Goal: Entertainment & Leisure: Consume media (video, audio)

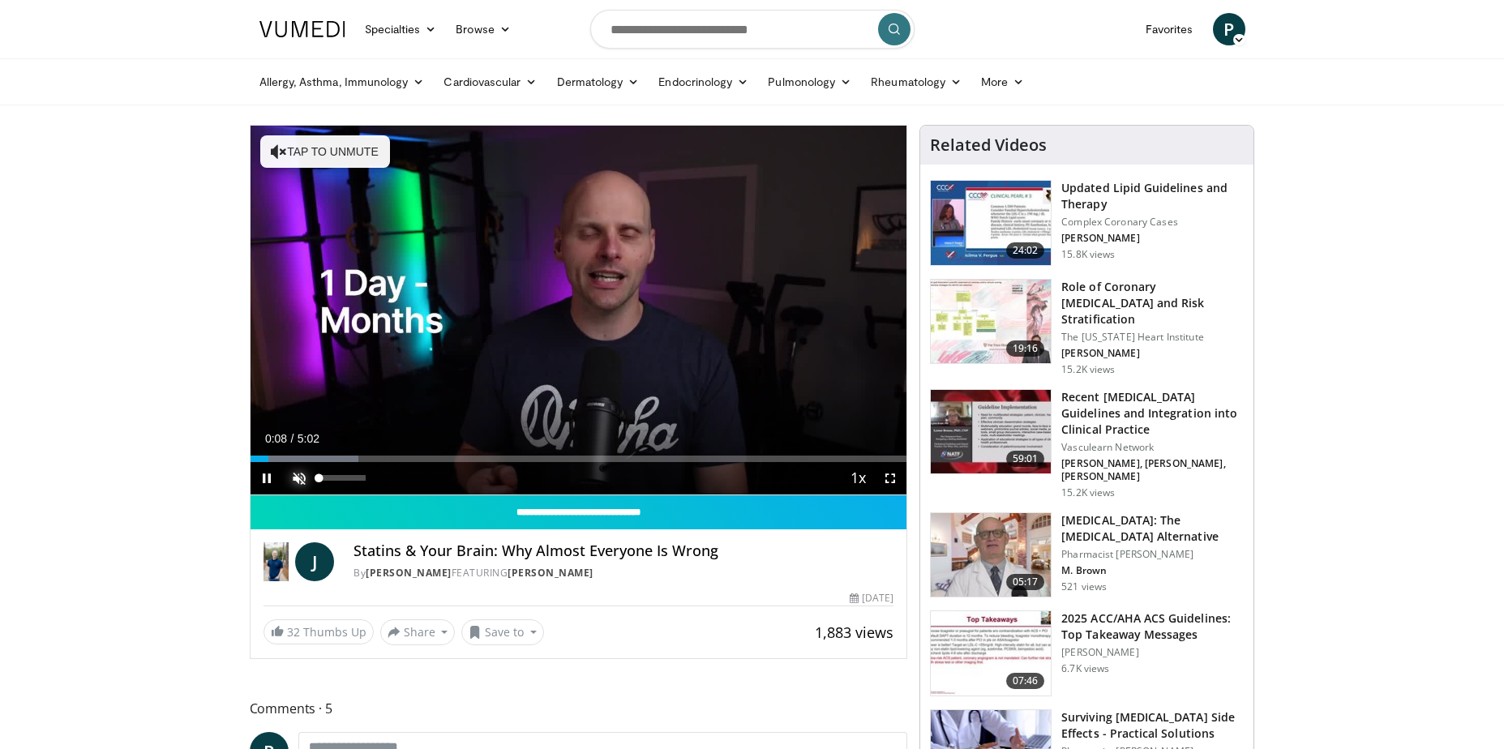
click at [296, 476] on span "Video Player" at bounding box center [299, 478] width 32 height 32
